Goal: Task Accomplishment & Management: Use online tool/utility

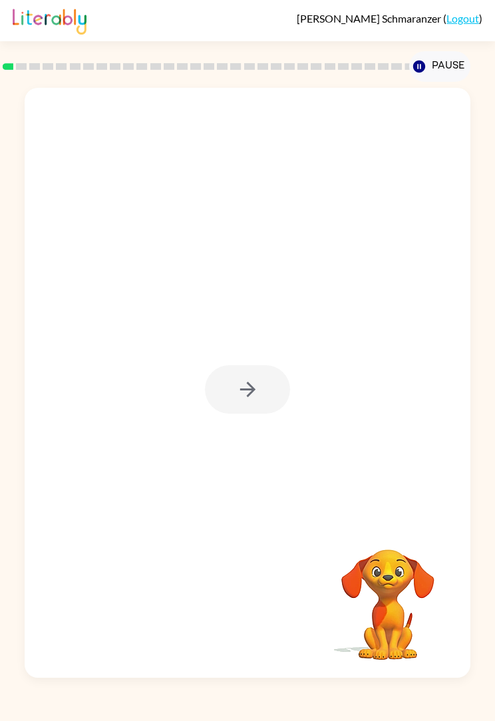
click at [267, 386] on div at bounding box center [247, 389] width 85 height 49
click at [253, 381] on div at bounding box center [247, 389] width 85 height 49
click at [259, 380] on div at bounding box center [247, 389] width 85 height 49
click at [243, 390] on icon "button" at bounding box center [246, 389] width 15 height 15
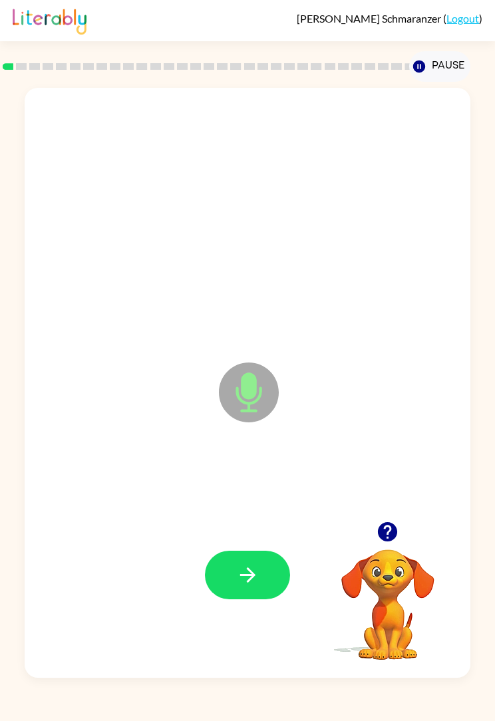
click at [273, 564] on button "button" at bounding box center [247, 575] width 85 height 49
click at [269, 577] on button "button" at bounding box center [247, 575] width 85 height 49
click at [260, 566] on button "button" at bounding box center [247, 575] width 85 height 49
click at [262, 564] on button "button" at bounding box center [247, 575] width 85 height 49
click at [259, 558] on button "button" at bounding box center [247, 575] width 85 height 49
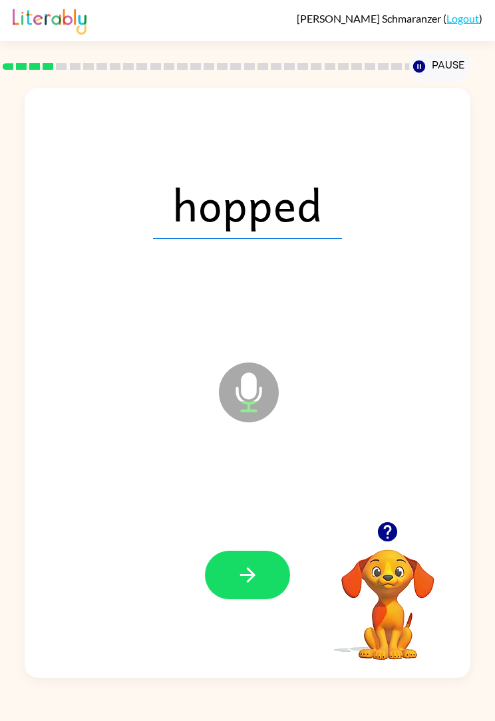
click at [260, 583] on button "button" at bounding box center [247, 575] width 85 height 49
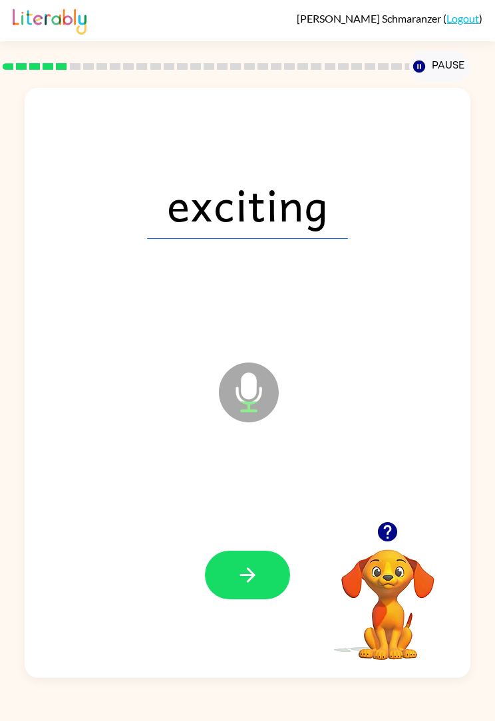
click at [282, 551] on div at bounding box center [247, 575] width 419 height 179
click at [273, 572] on button "button" at bounding box center [247, 575] width 85 height 49
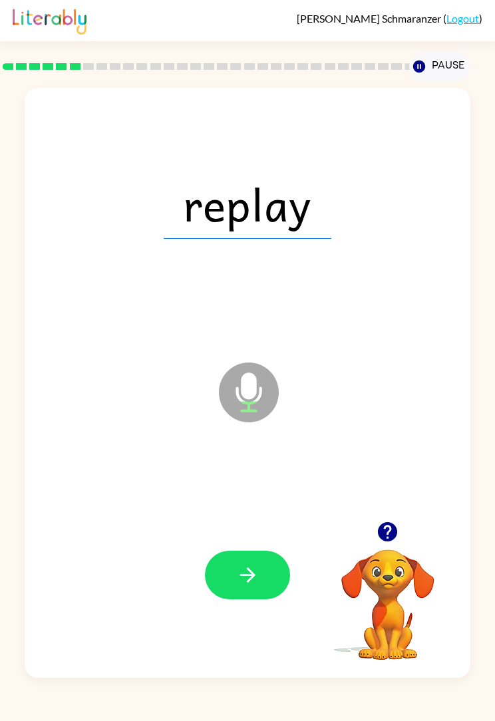
click at [268, 560] on button "button" at bounding box center [247, 575] width 85 height 49
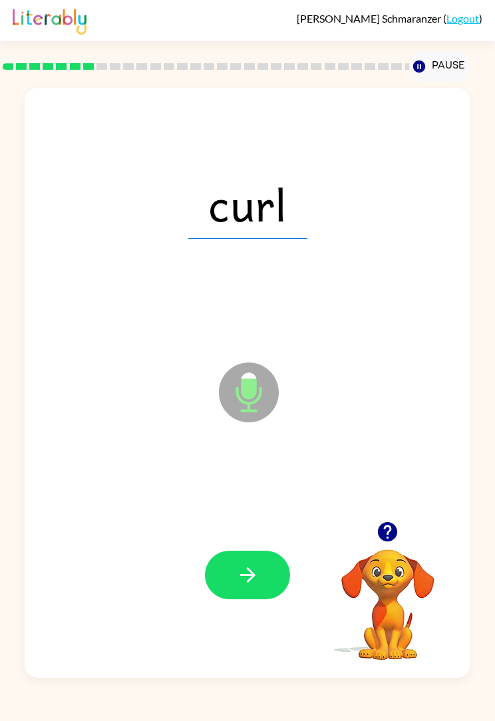
click at [275, 569] on button "button" at bounding box center [247, 575] width 85 height 49
click at [276, 555] on button "button" at bounding box center [247, 575] width 85 height 49
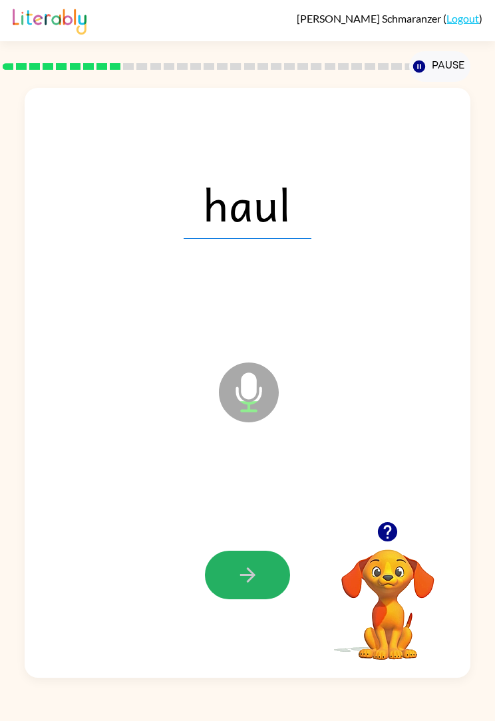
click at [262, 571] on button "button" at bounding box center [247, 575] width 85 height 49
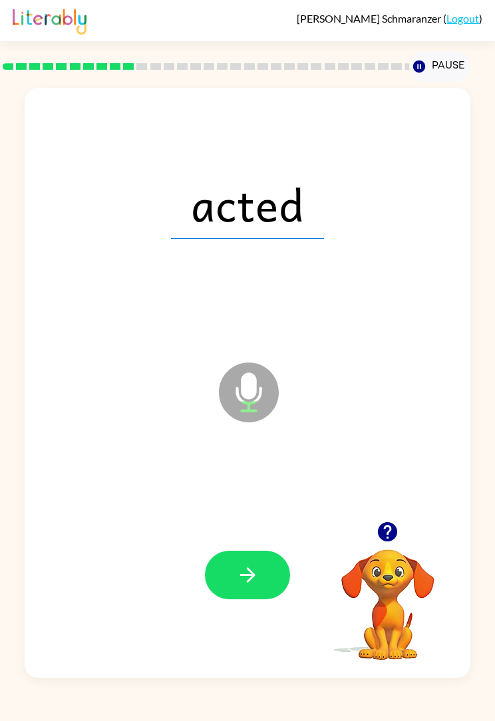
click at [269, 566] on button "button" at bounding box center [247, 575] width 85 height 49
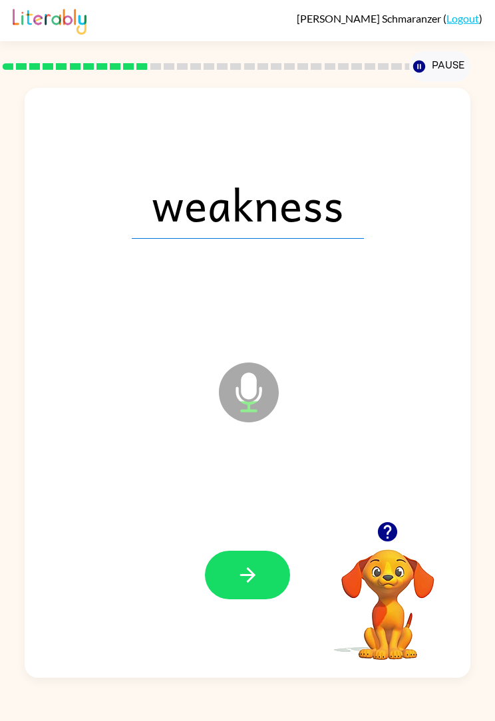
click at [271, 561] on button "button" at bounding box center [247, 575] width 85 height 49
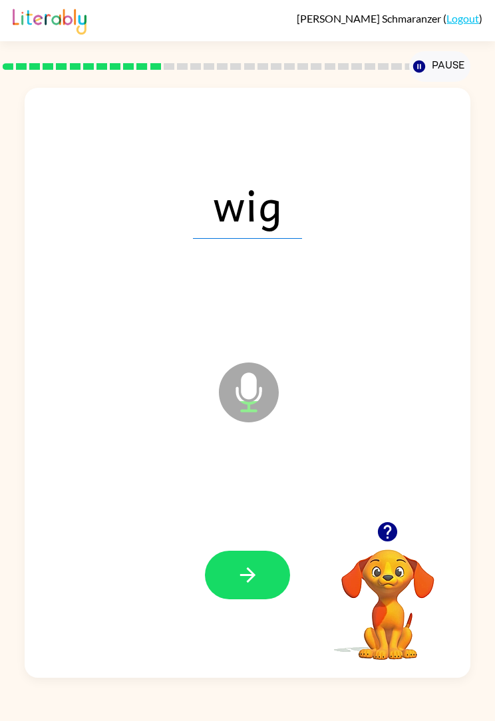
click at [270, 562] on button "button" at bounding box center [247, 575] width 85 height 49
click at [247, 562] on button "button" at bounding box center [247, 575] width 85 height 49
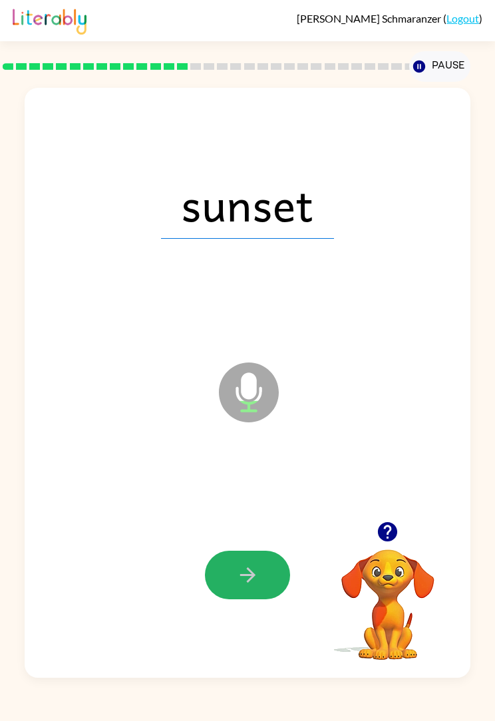
click at [272, 577] on button "button" at bounding box center [247, 575] width 85 height 49
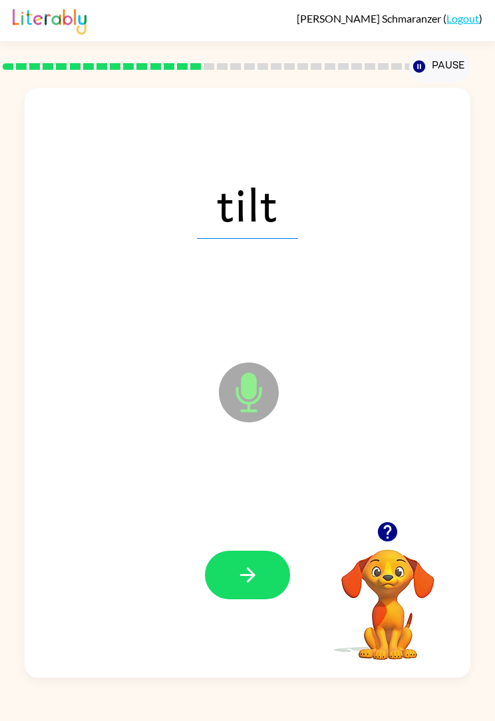
click at [262, 565] on button "button" at bounding box center [247, 575] width 85 height 49
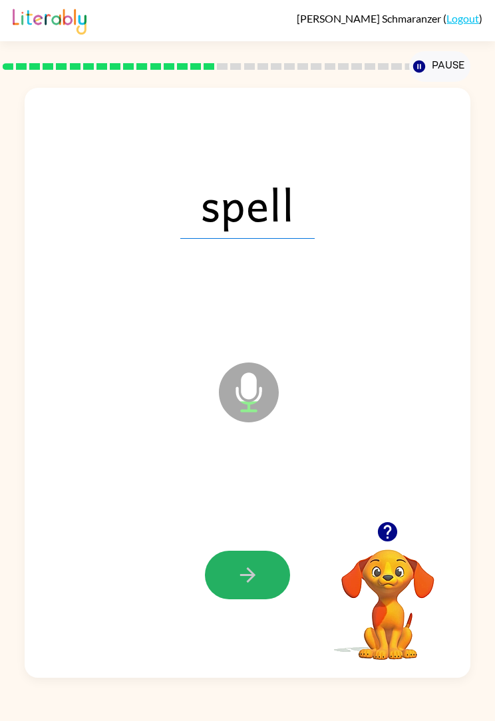
click at [264, 566] on button "button" at bounding box center [247, 575] width 85 height 49
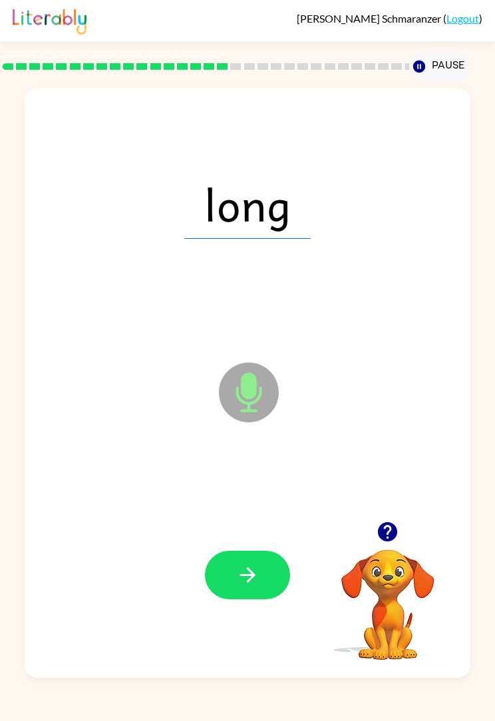
click at [266, 577] on button "button" at bounding box center [247, 575] width 85 height 49
click at [262, 569] on button "button" at bounding box center [247, 575] width 85 height 49
click at [264, 572] on button "button" at bounding box center [247, 575] width 85 height 49
click at [268, 561] on button "button" at bounding box center [247, 575] width 85 height 49
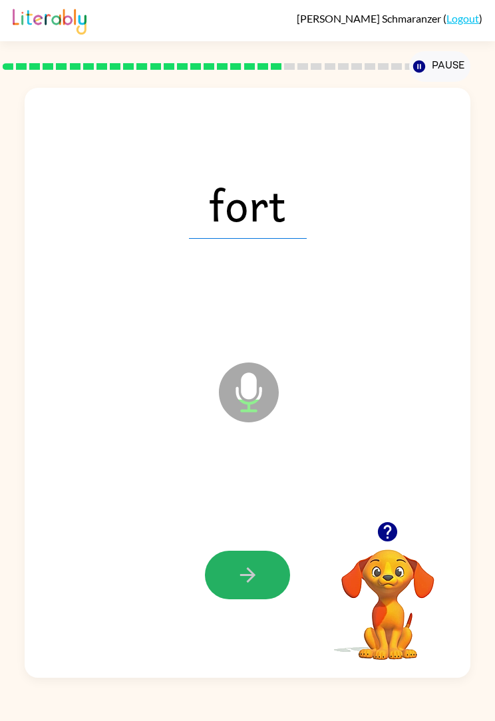
click at [256, 562] on button "button" at bounding box center [247, 575] width 85 height 49
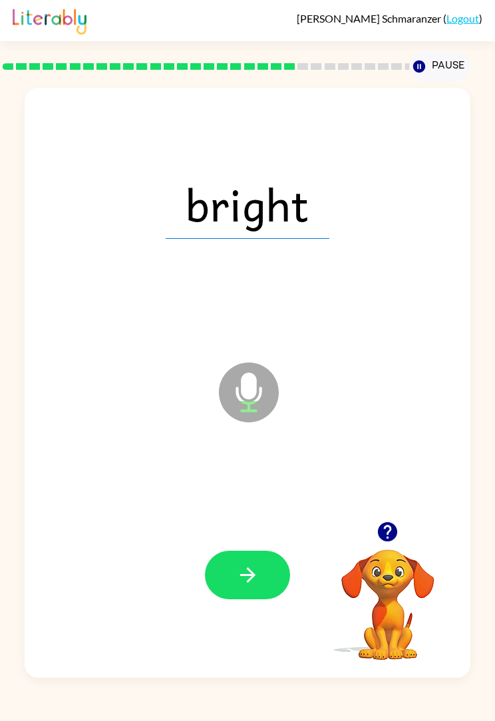
click at [260, 554] on button "button" at bounding box center [247, 575] width 85 height 49
click at [273, 563] on button "button" at bounding box center [247, 575] width 85 height 49
click at [280, 584] on button "button" at bounding box center [247, 575] width 85 height 49
click at [267, 559] on button "button" at bounding box center [247, 575] width 85 height 49
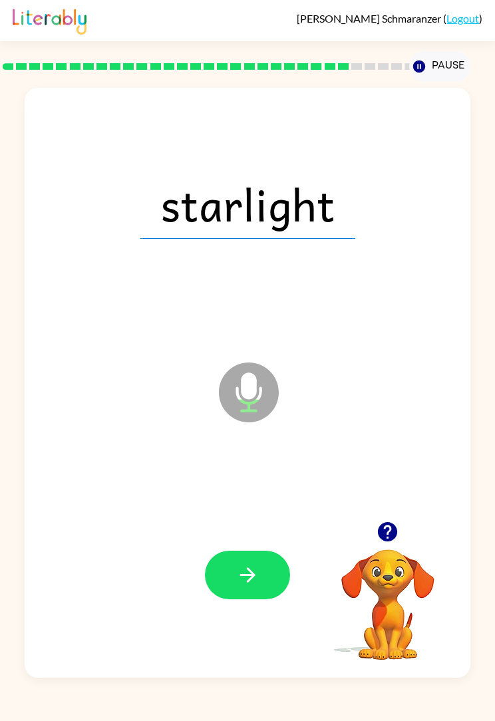
click at [263, 570] on button "button" at bounding box center [247, 575] width 85 height 49
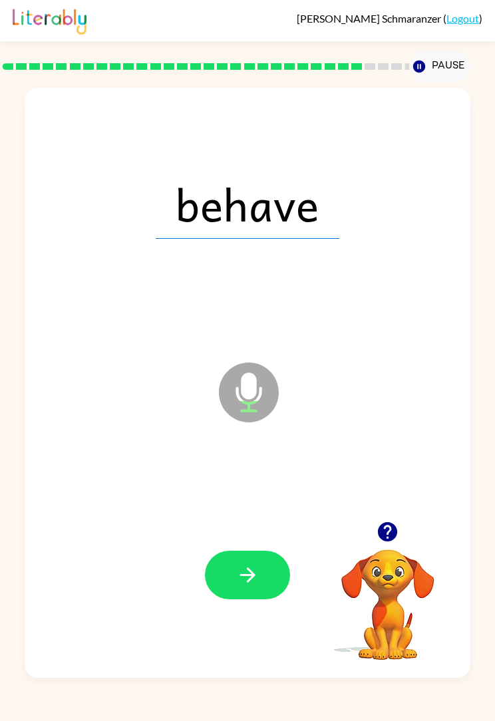
click at [275, 570] on button "button" at bounding box center [247, 575] width 85 height 49
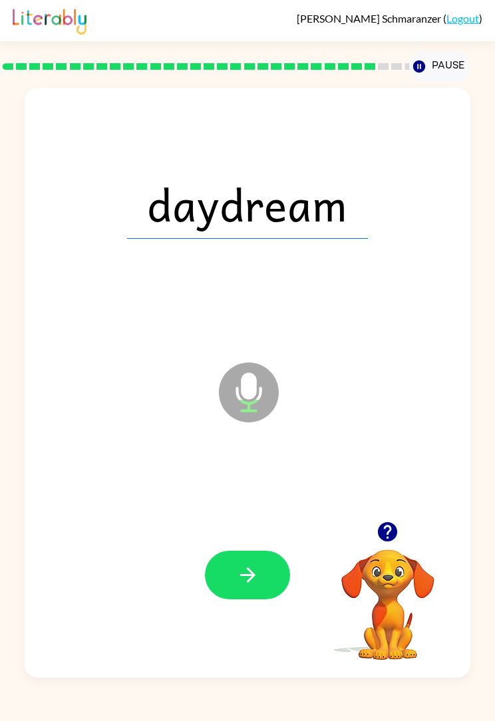
click at [275, 571] on button "button" at bounding box center [247, 575] width 85 height 49
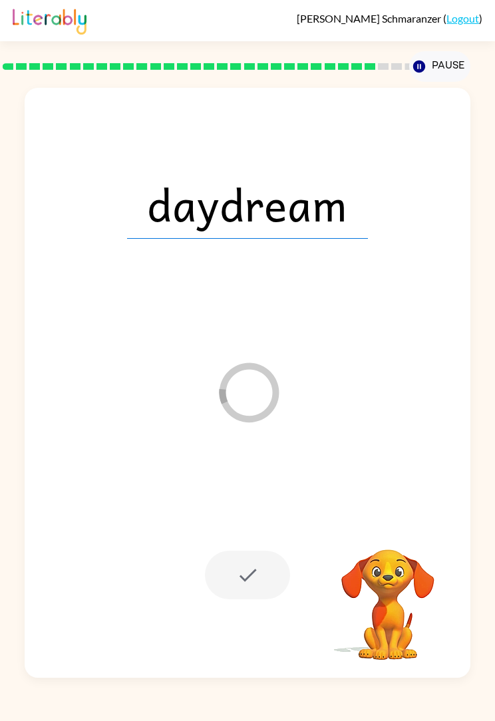
click at [281, 575] on div at bounding box center [247, 575] width 85 height 49
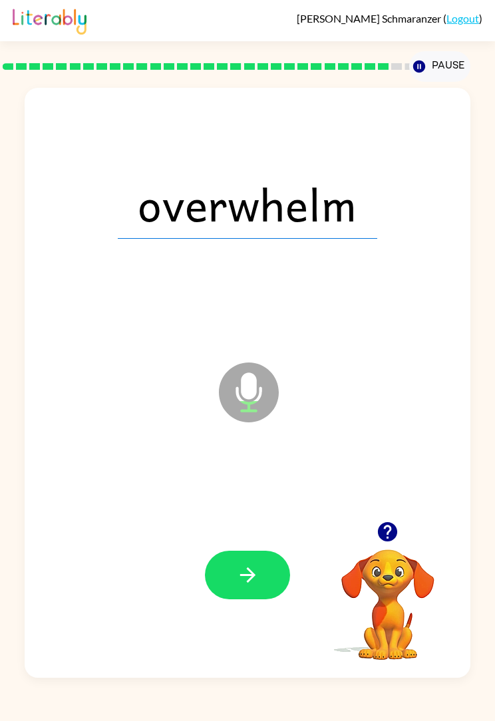
click at [253, 564] on icon "button" at bounding box center [247, 574] width 23 height 23
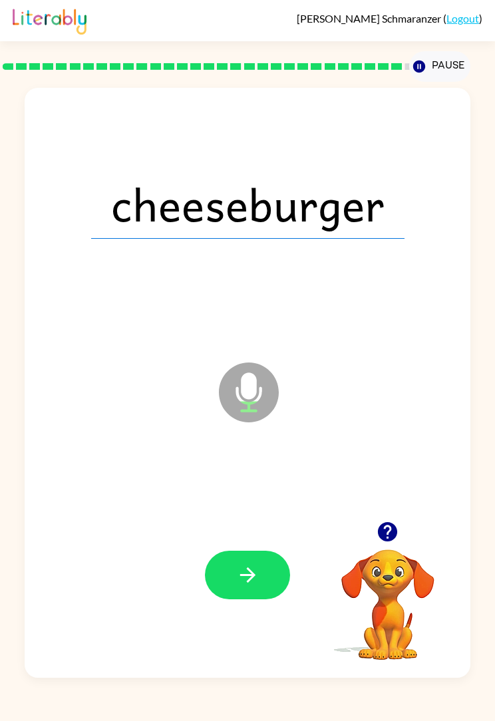
click at [261, 559] on button "button" at bounding box center [247, 575] width 85 height 49
